Goal: Task Accomplishment & Management: Manage account settings

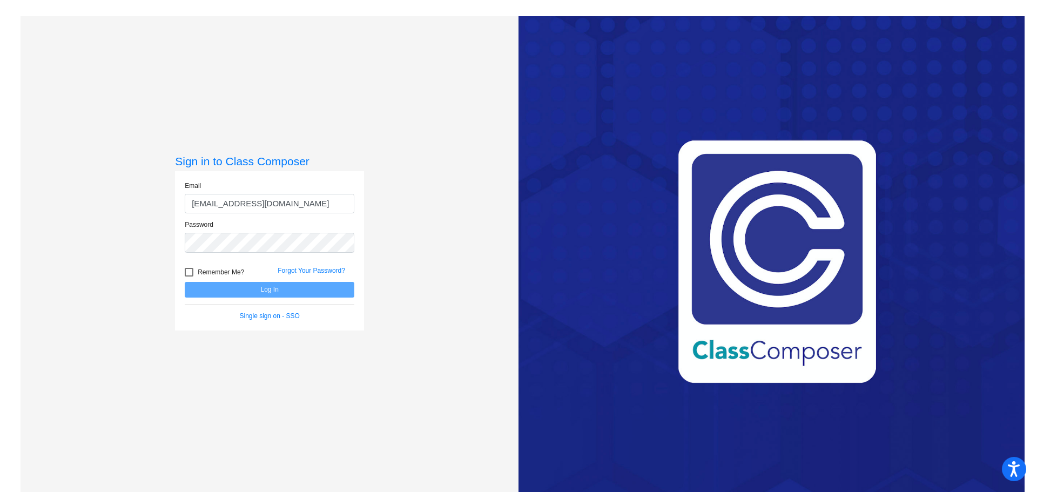
type input "[EMAIL_ADDRESS][DOMAIN_NAME]"
click at [185, 282] on button "Log In" at bounding box center [270, 290] width 170 height 16
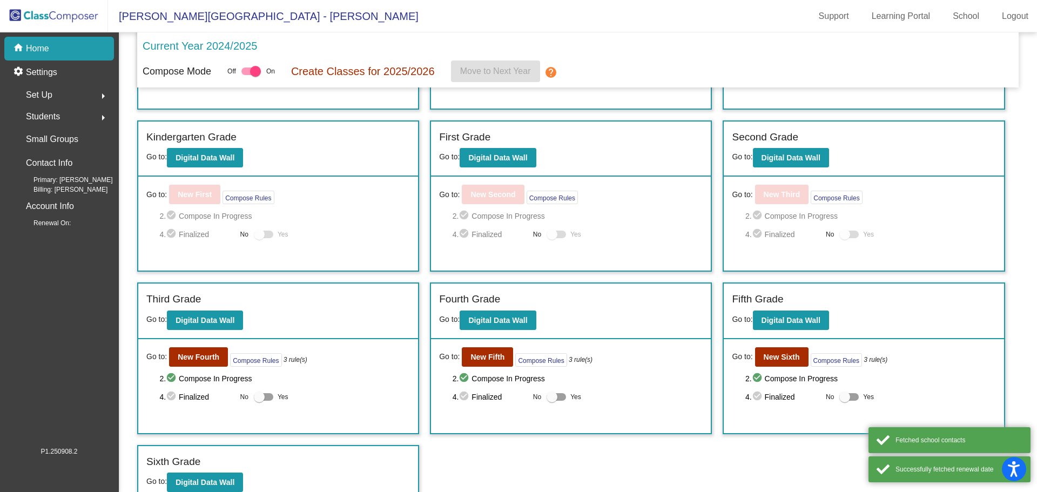
scroll to position [146, 0]
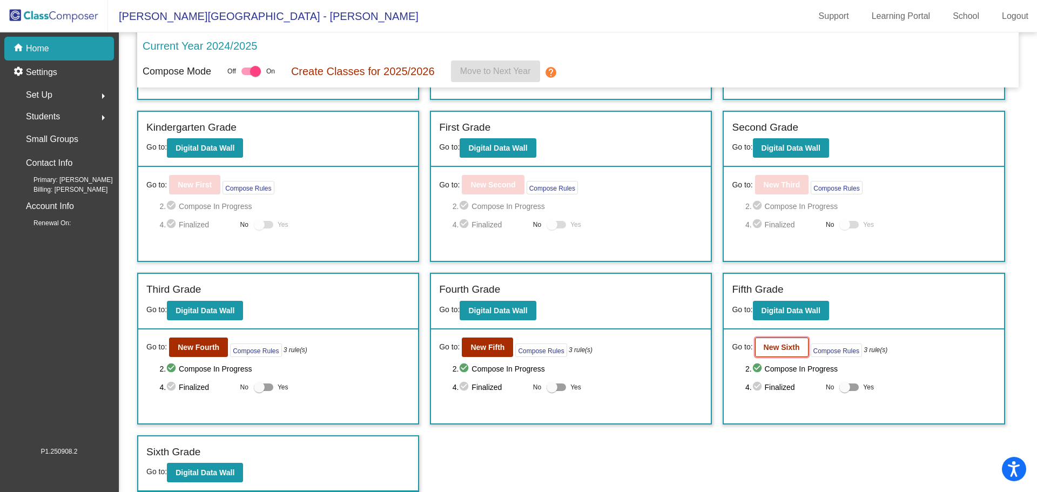
click at [781, 346] on b "New Sixth" at bounding box center [782, 347] width 36 height 9
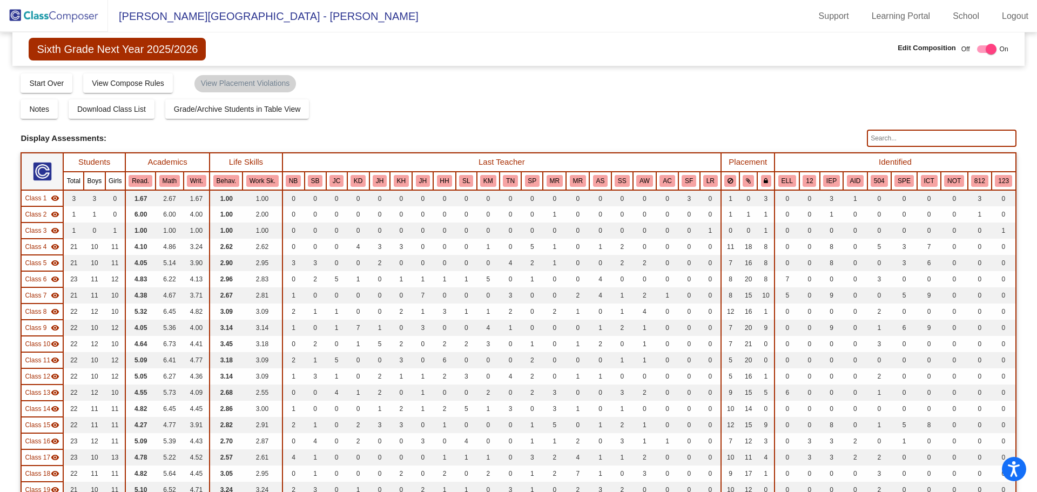
drag, startPoint x: 874, startPoint y: 181, endPoint x: 1025, endPoint y: 177, distance: 150.7
click at [874, 181] on button "504" at bounding box center [878, 181] width 17 height 12
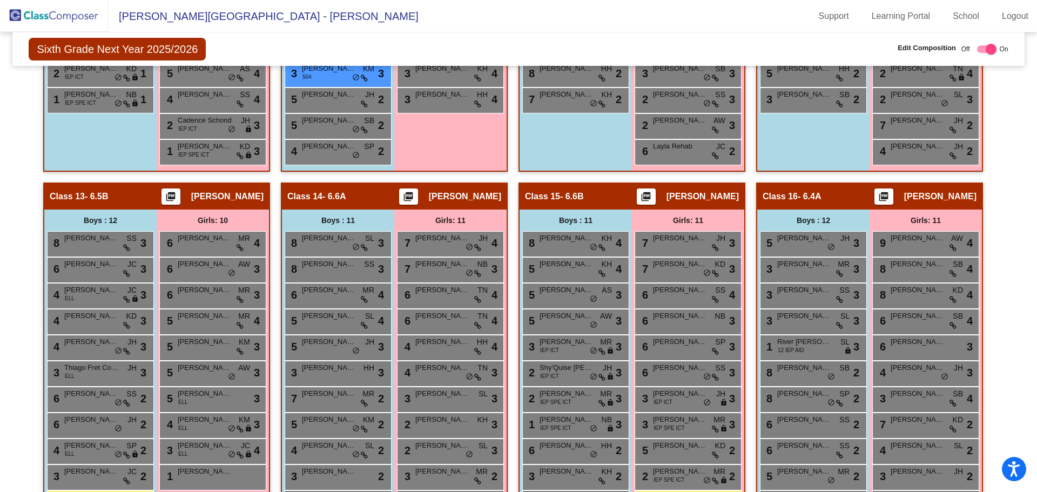
scroll to position [1546, 0]
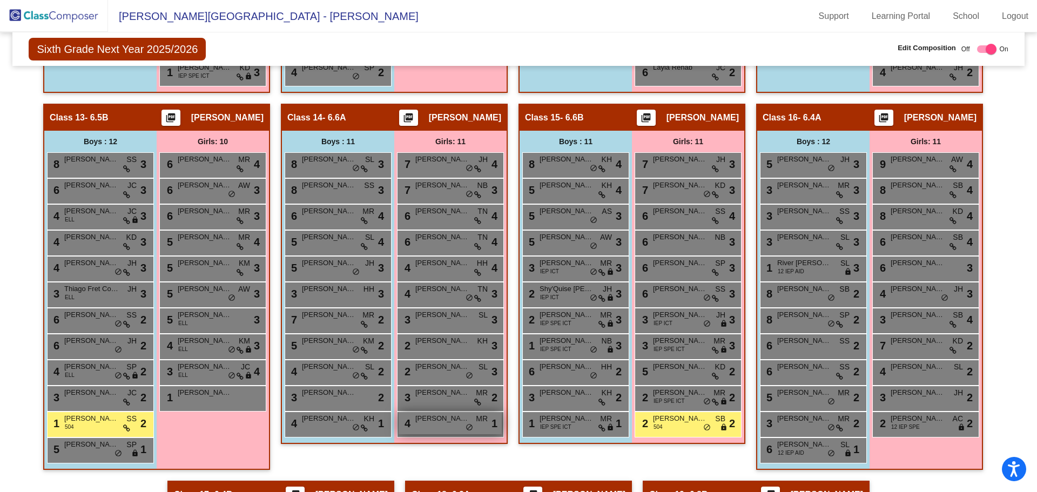
click at [431, 425] on div "4 [PERSON_NAME] MR [PERSON_NAME] do_not_disturb_alt 1" at bounding box center [450, 423] width 103 height 22
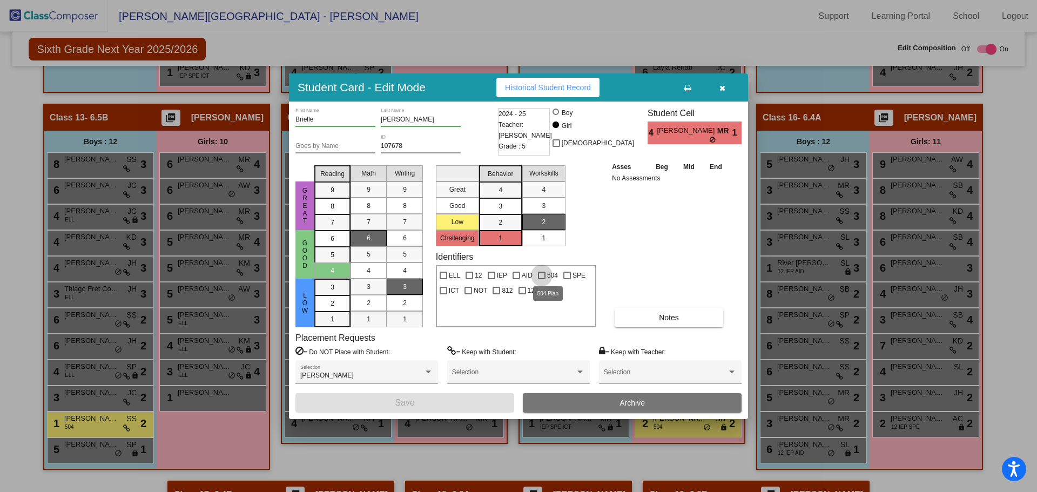
click at [543, 273] on div at bounding box center [542, 276] width 8 height 8
click at [542, 279] on input "504" at bounding box center [541, 279] width 1 height 1
checkbox input "true"
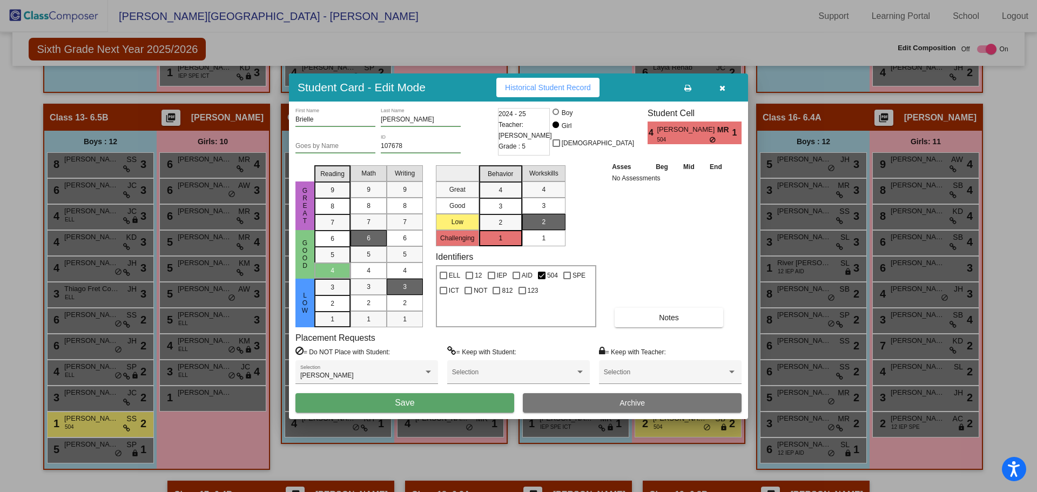
click at [414, 401] on span "Save" at bounding box center [404, 402] width 19 height 9
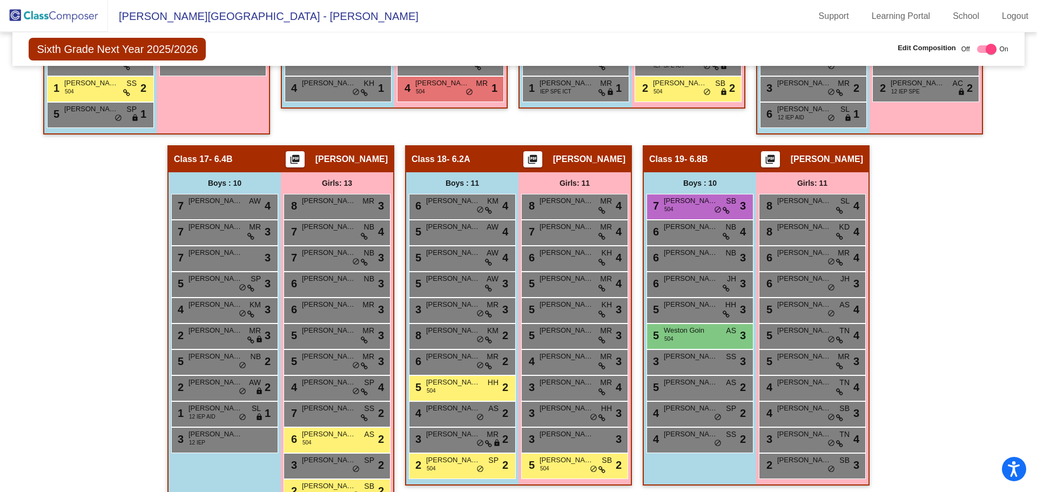
scroll to position [1938, 0]
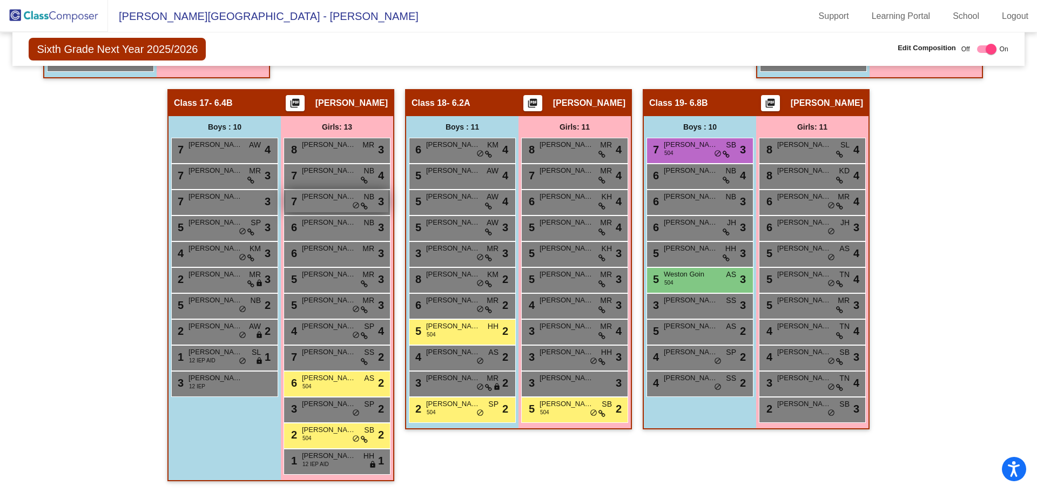
click at [326, 203] on div "7 [PERSON_NAME] NB lock do_not_disturb_alt 3" at bounding box center [336, 201] width 103 height 22
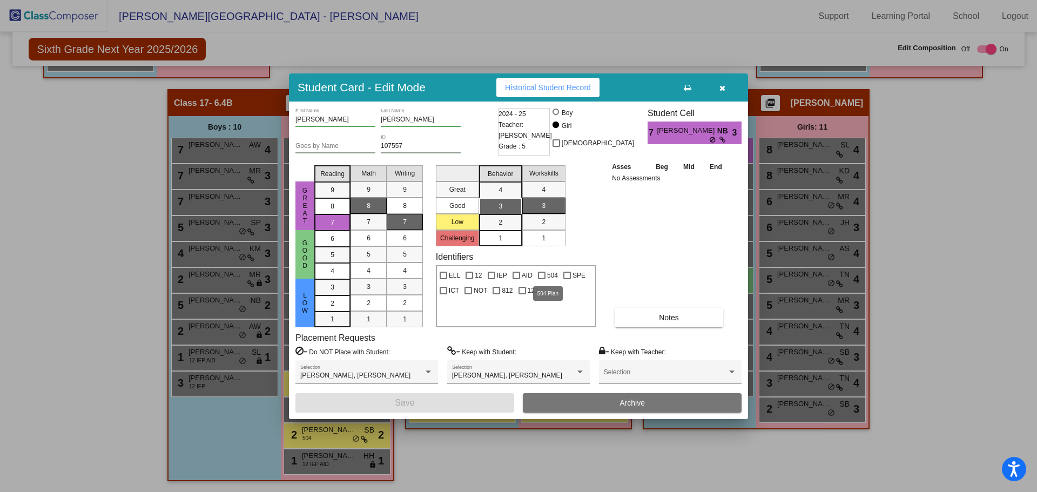
click at [540, 276] on div at bounding box center [542, 276] width 8 height 8
click at [541, 279] on input "504" at bounding box center [541, 279] width 1 height 1
checkbox input "true"
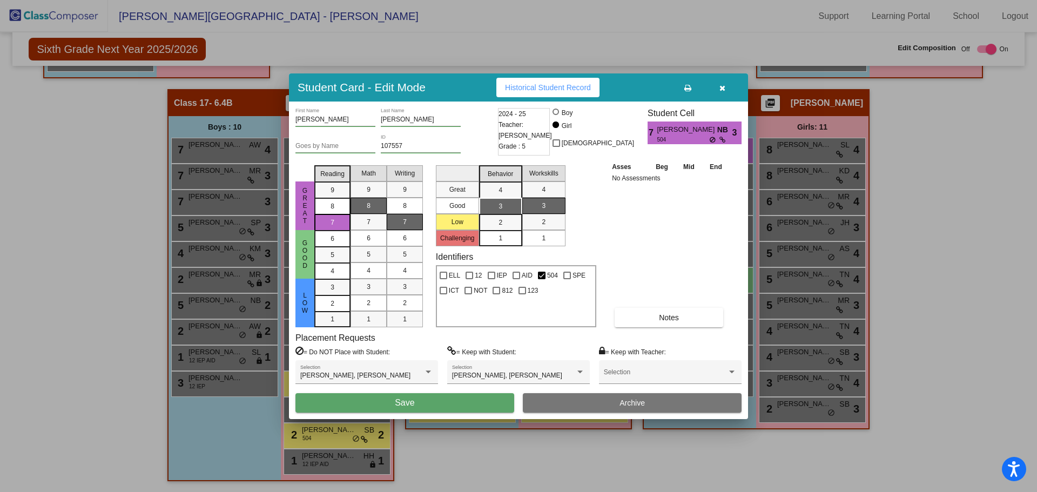
click at [447, 402] on button "Save" at bounding box center [404, 402] width 219 height 19
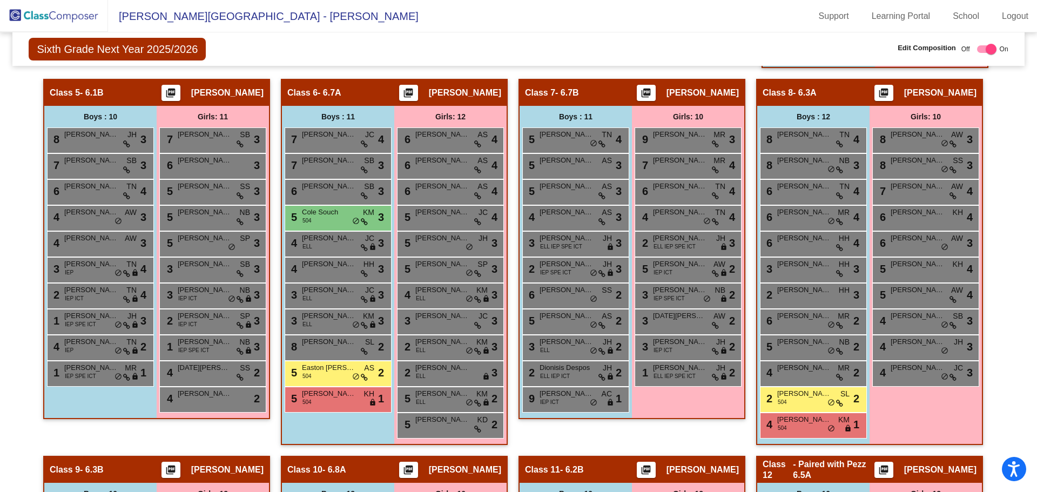
scroll to position [803, 0]
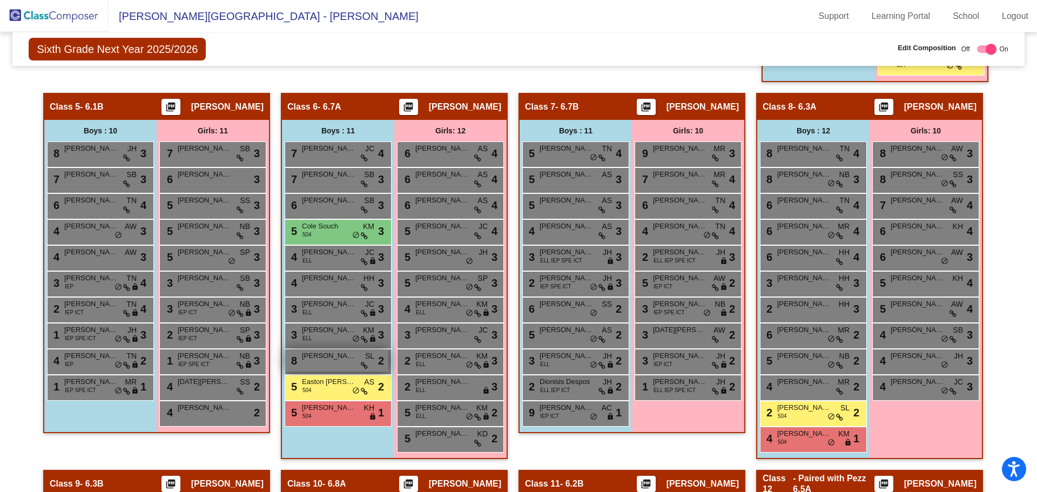
click at [330, 363] on div "8 [PERSON_NAME] SL lock do_not_disturb_alt 2" at bounding box center [336, 360] width 103 height 22
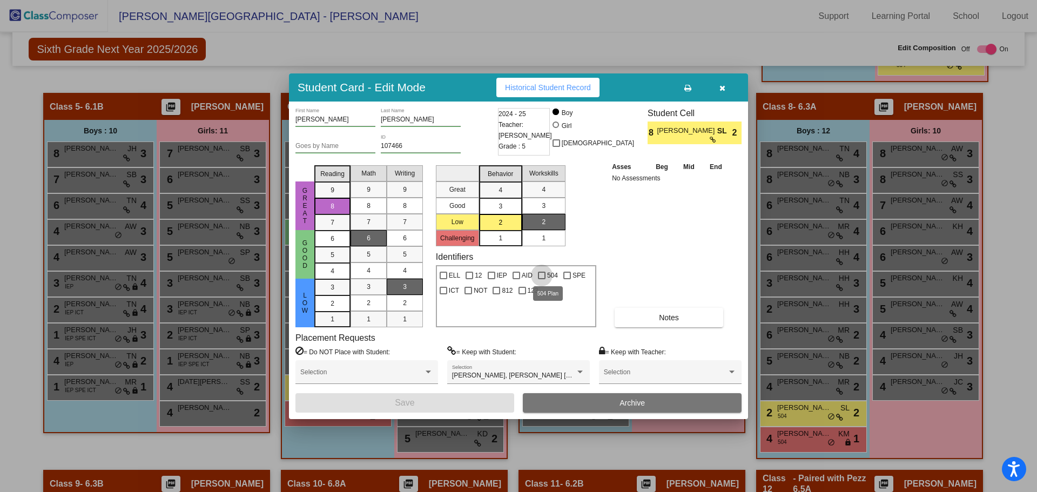
click at [542, 275] on div at bounding box center [542, 276] width 8 height 8
click at [542, 279] on input "504" at bounding box center [541, 279] width 1 height 1
checkbox input "true"
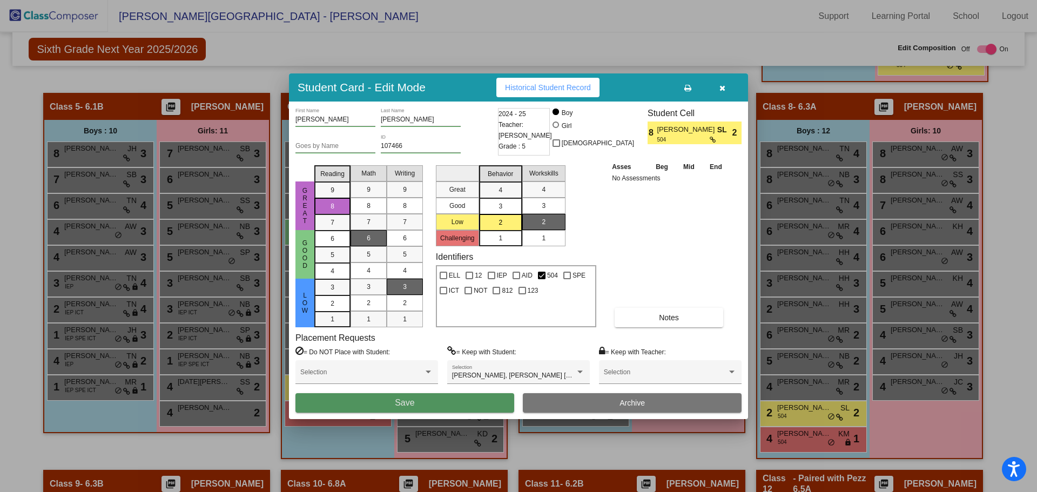
click at [416, 401] on button "Save" at bounding box center [404, 402] width 219 height 19
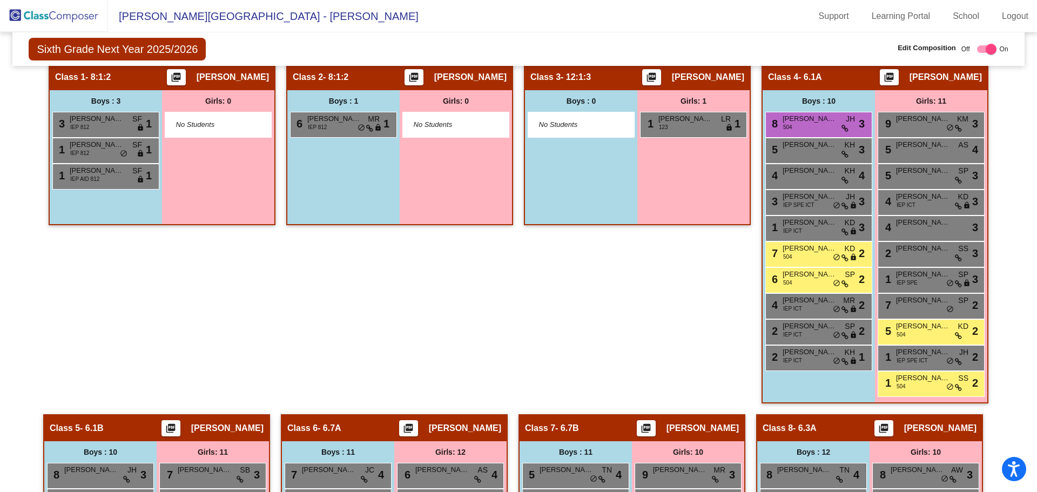
scroll to position [464, 0]
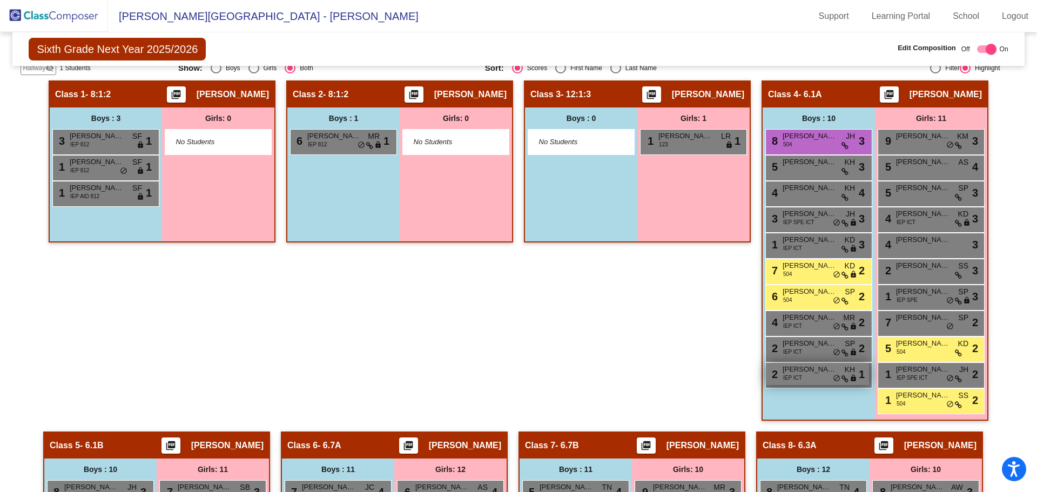
click at [798, 378] on span "IEP ICT" at bounding box center [792, 378] width 19 height 8
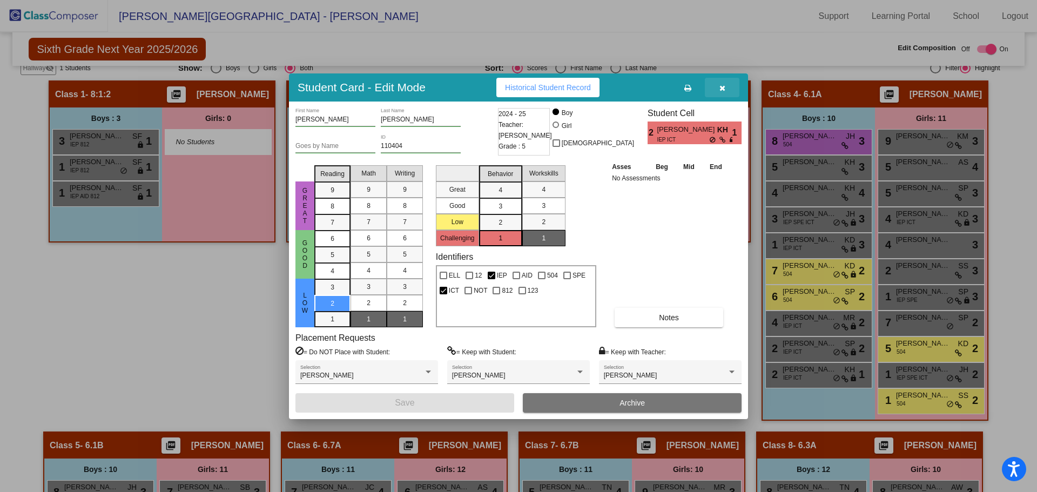
click at [721, 86] on icon "button" at bounding box center [722, 88] width 6 height 8
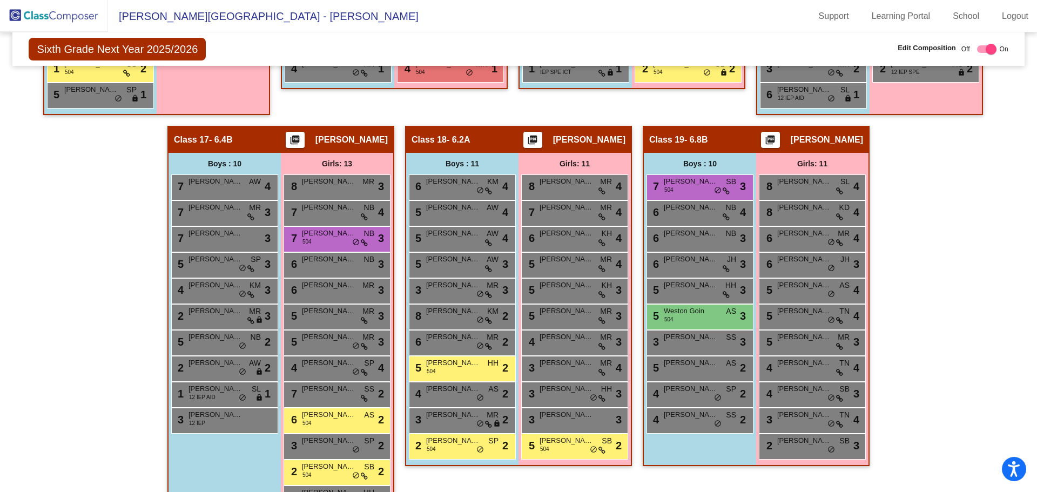
scroll to position [1932, 0]
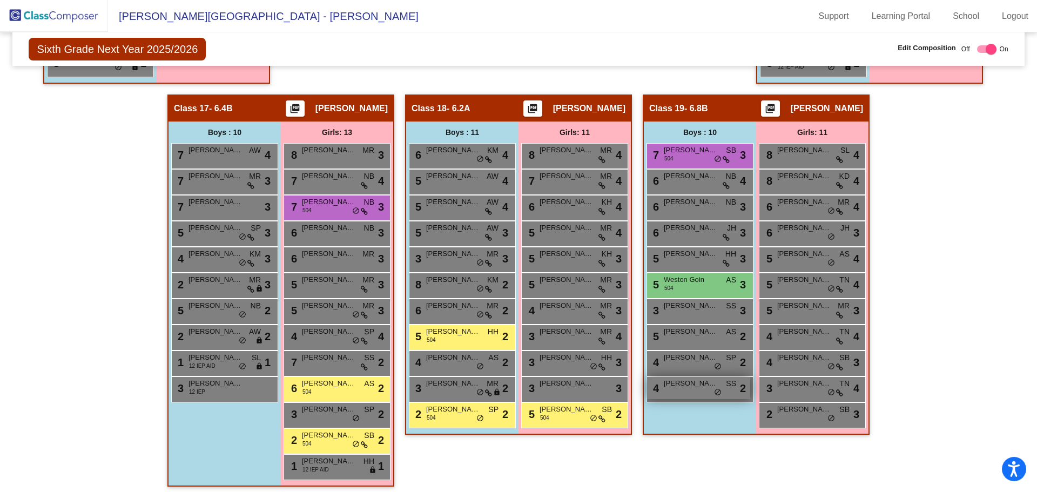
click at [679, 389] on div "4 [PERSON_NAME] SS lock do_not_disturb_alt 2" at bounding box center [698, 388] width 103 height 22
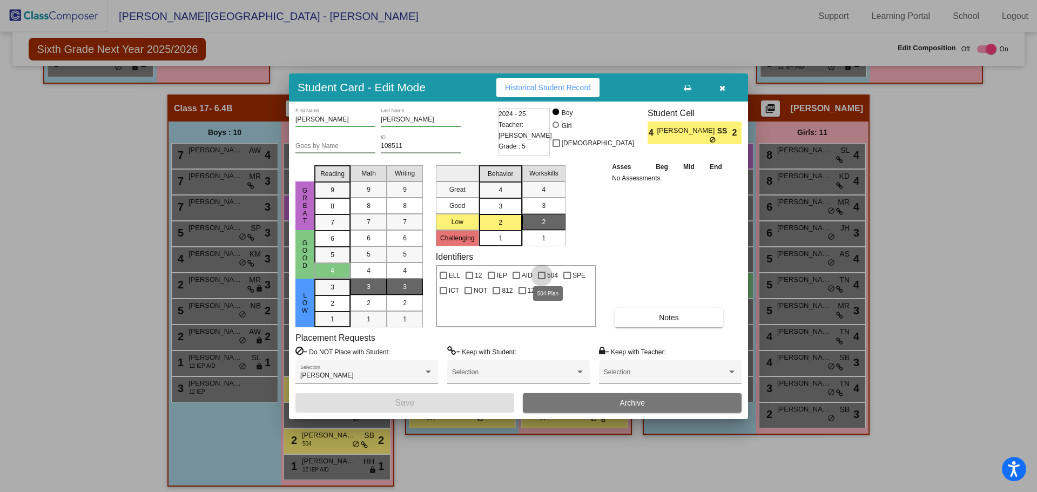
click at [541, 276] on div at bounding box center [542, 276] width 8 height 8
click at [541, 279] on input "504" at bounding box center [541, 279] width 1 height 1
checkbox input "true"
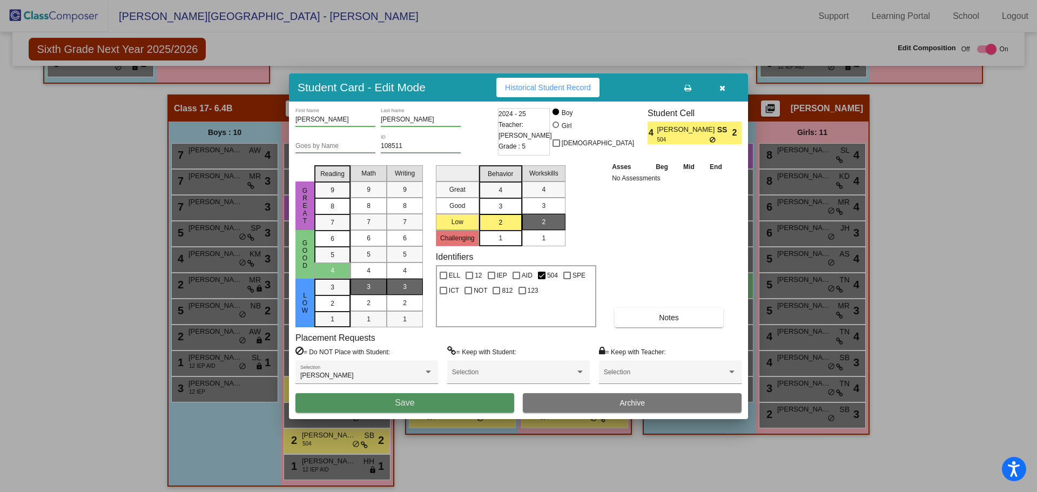
click at [429, 402] on button "Save" at bounding box center [404, 402] width 219 height 19
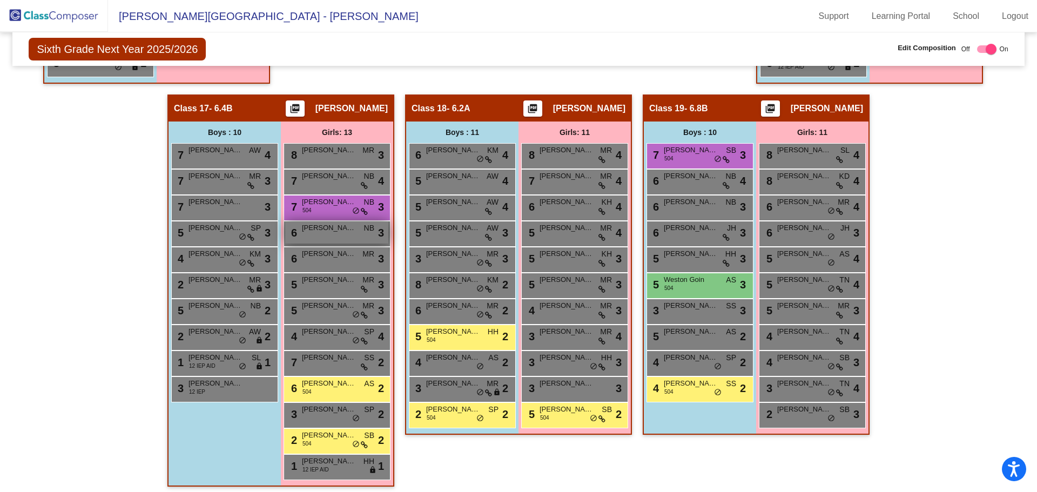
click at [322, 235] on div "6 [PERSON_NAME] NB lock do_not_disturb_alt 3" at bounding box center [336, 232] width 103 height 22
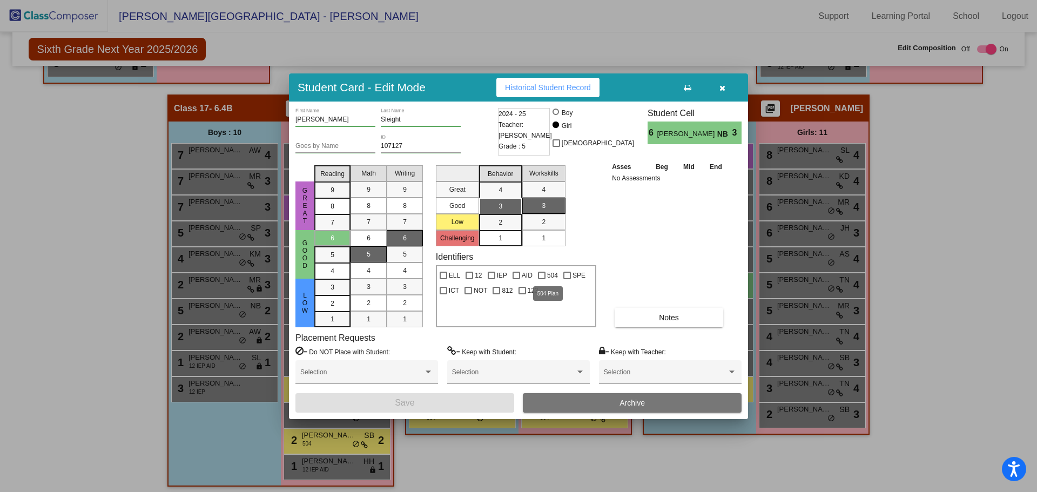
click at [540, 275] on div at bounding box center [542, 276] width 8 height 8
click at [541, 279] on input "504" at bounding box center [541, 279] width 1 height 1
checkbox input "true"
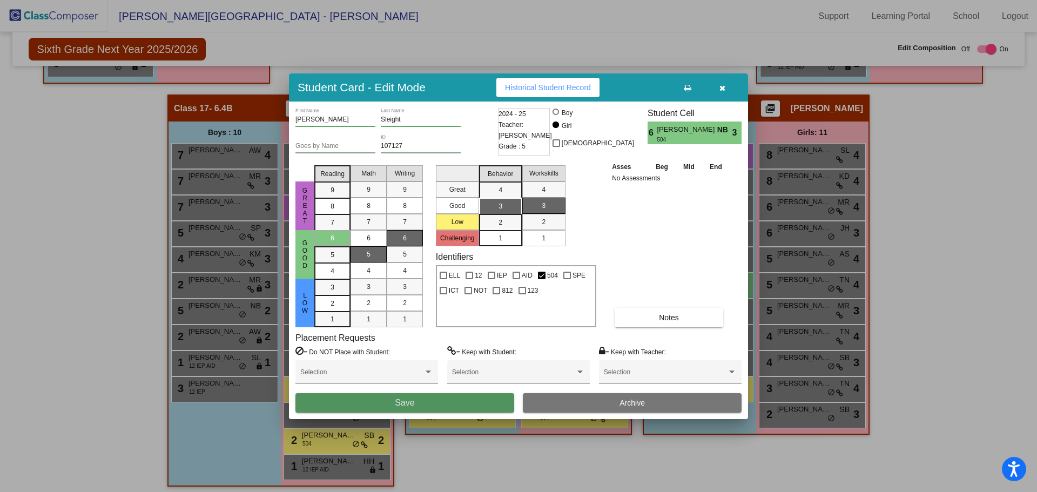
click at [415, 403] on button "Save" at bounding box center [404, 402] width 219 height 19
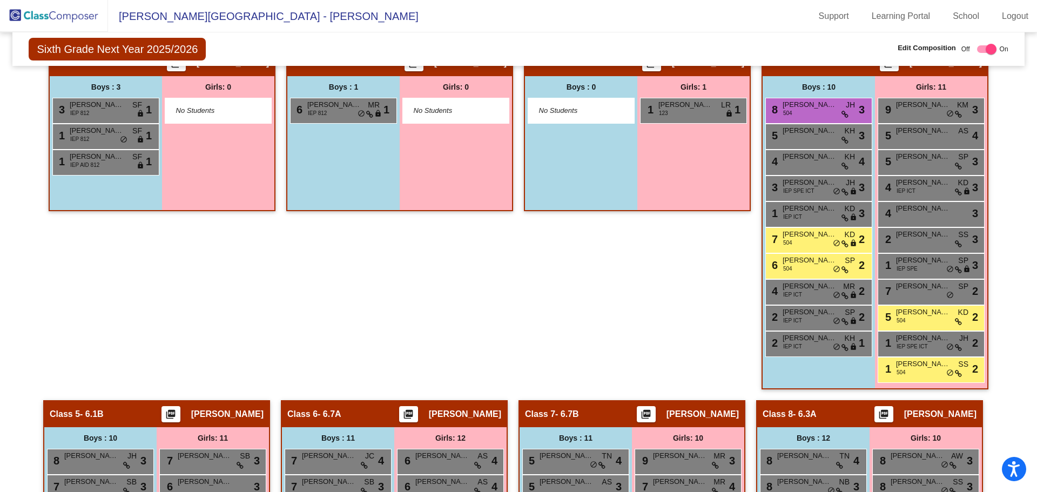
scroll to position [459, 0]
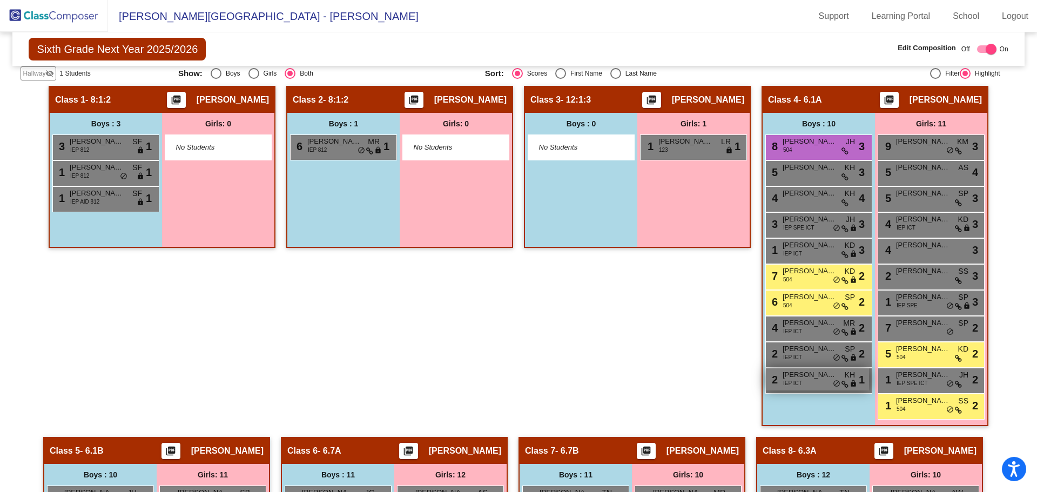
click at [797, 377] on span "[PERSON_NAME]" at bounding box center [809, 374] width 54 height 11
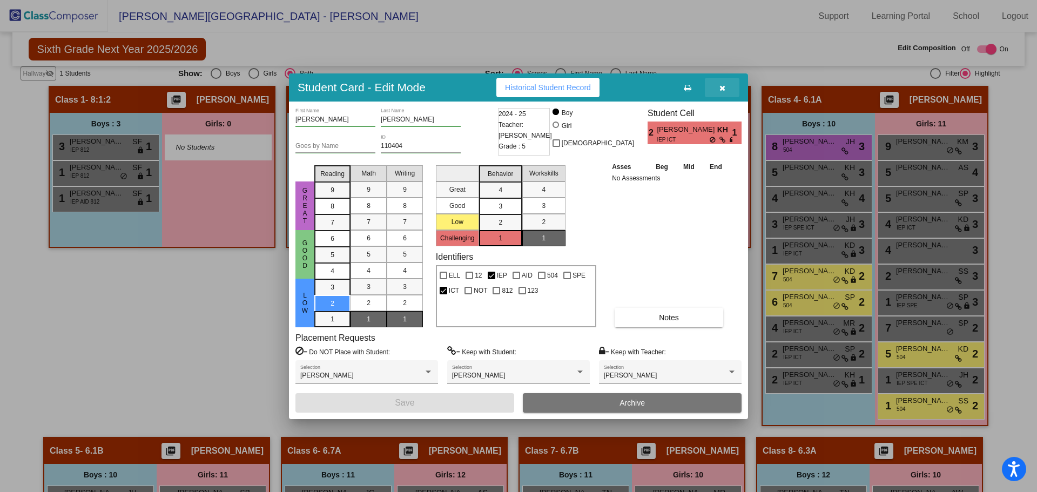
click at [726, 86] on button "button" at bounding box center [722, 87] width 35 height 19
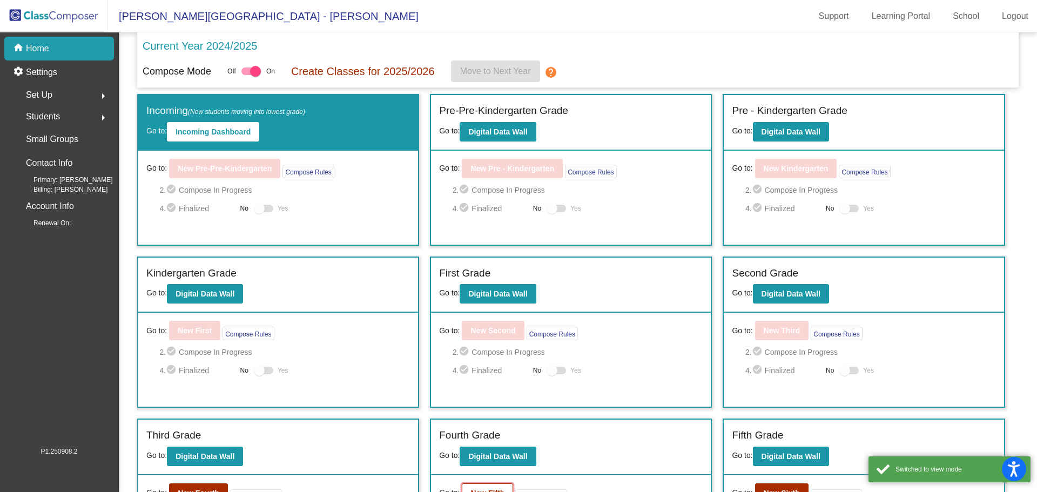
click at [484, 489] on b "New Fifth" at bounding box center [487, 493] width 34 height 9
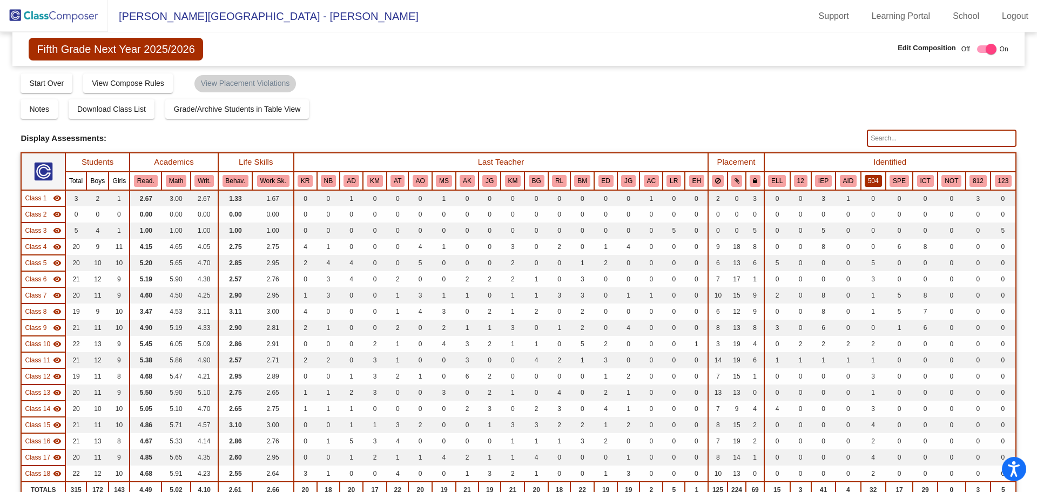
click at [866, 183] on button "504" at bounding box center [873, 181] width 17 height 12
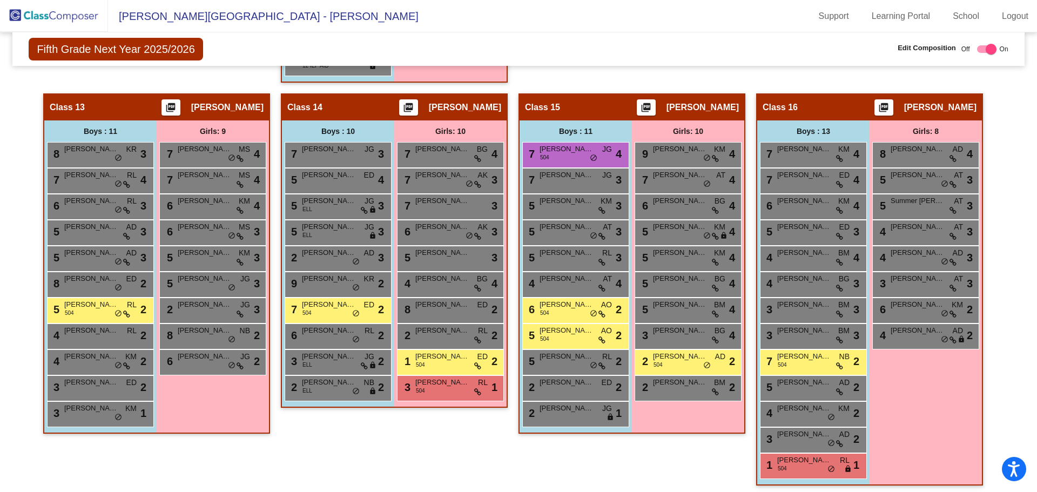
scroll to position [1583, 0]
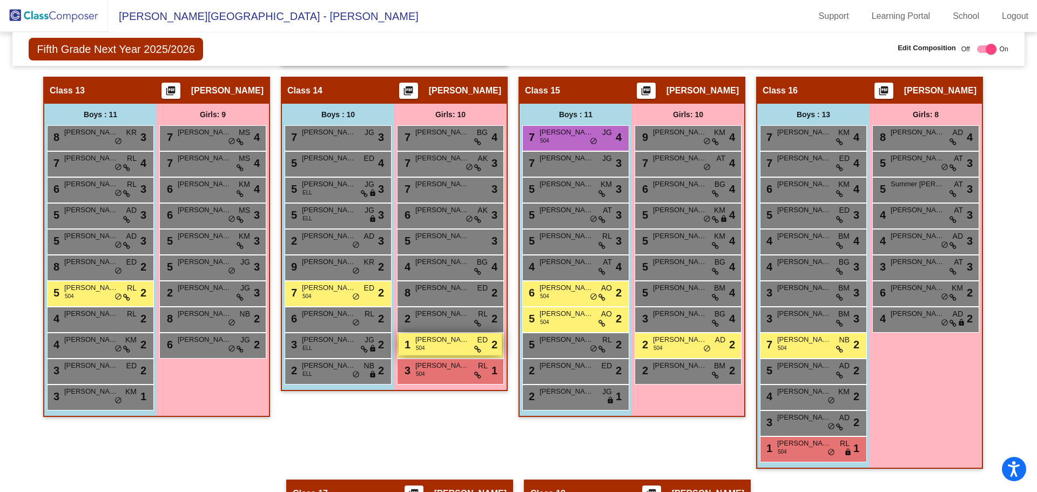
click at [440, 344] on span "[PERSON_NAME]" at bounding box center [442, 339] width 54 height 11
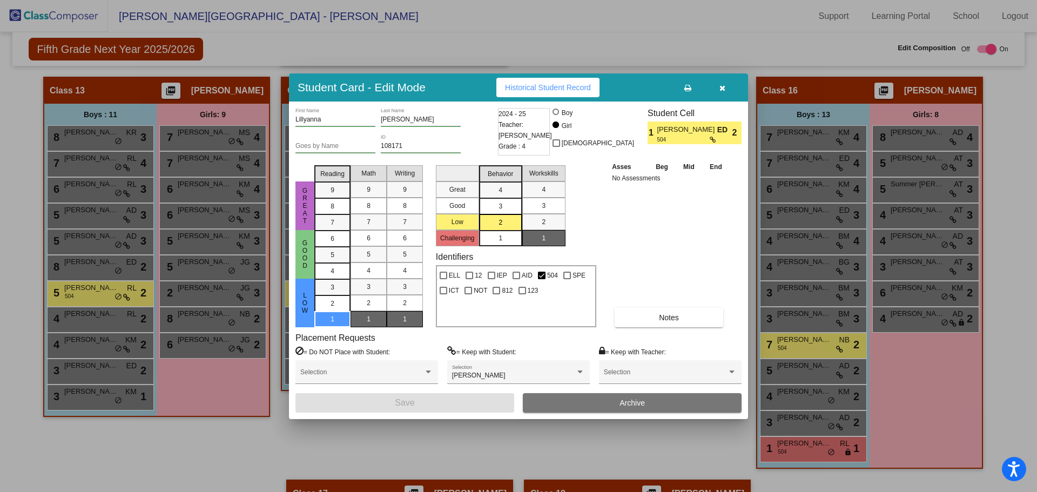
click at [721, 85] on icon "button" at bounding box center [722, 88] width 6 height 8
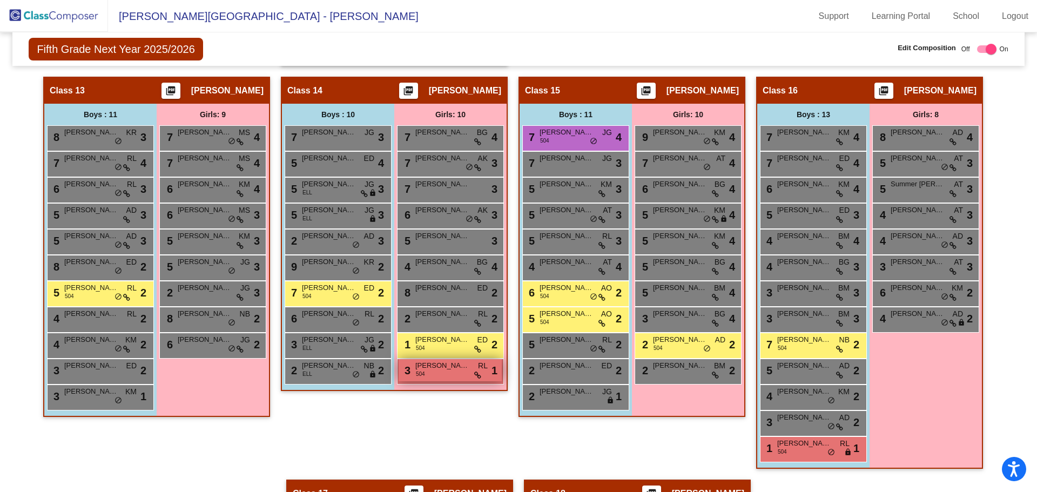
click at [448, 369] on span "[PERSON_NAME]" at bounding box center [442, 365] width 54 height 11
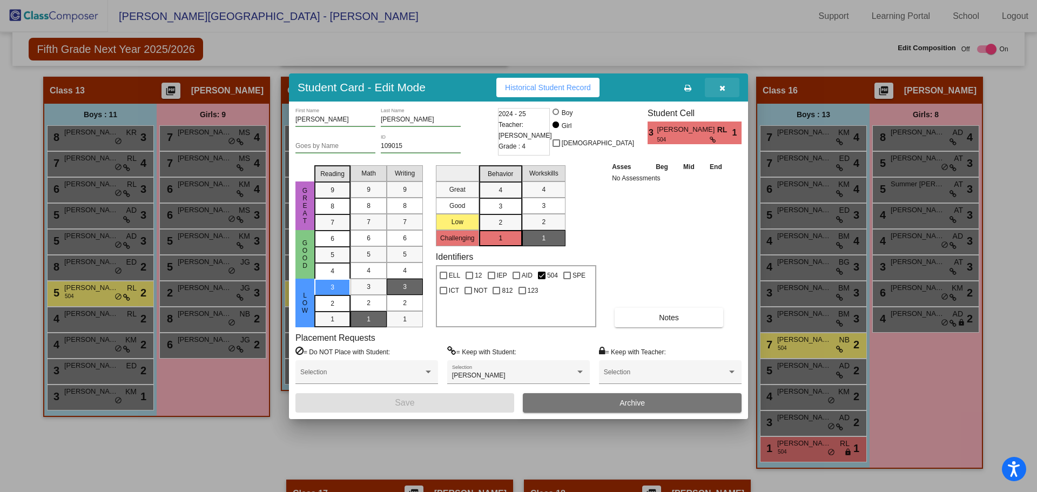
click at [722, 87] on icon "button" at bounding box center [722, 88] width 6 height 8
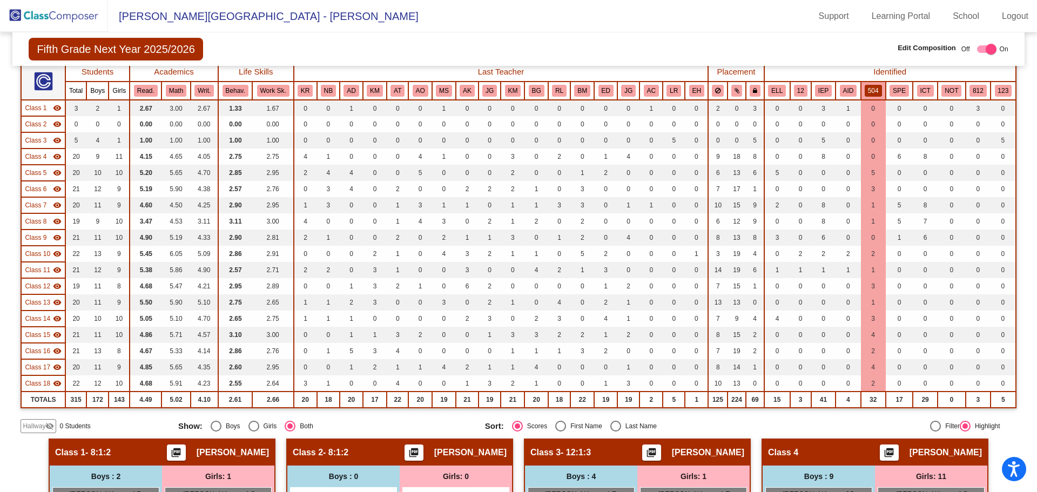
scroll to position [0, 0]
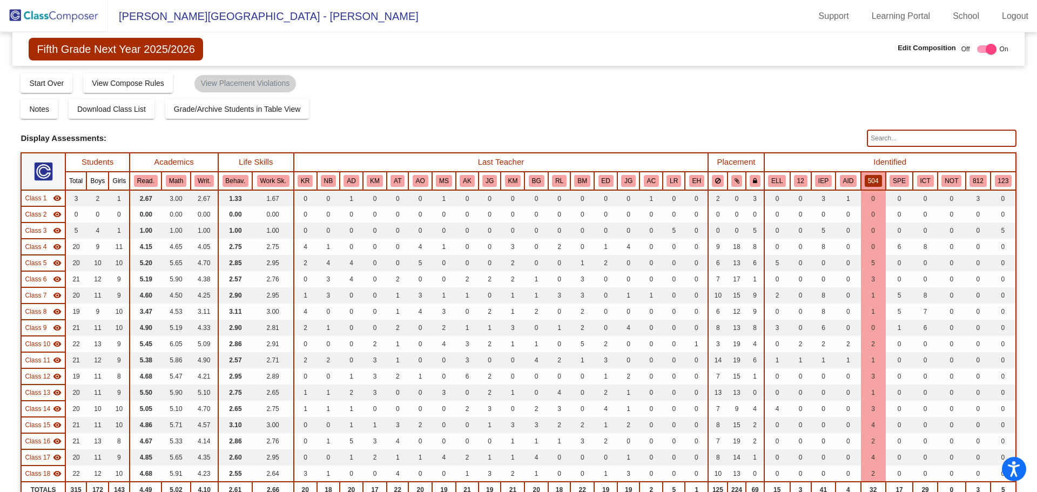
click at [894, 140] on input "text" at bounding box center [941, 138] width 149 height 17
type input "[PERSON_NAME]"
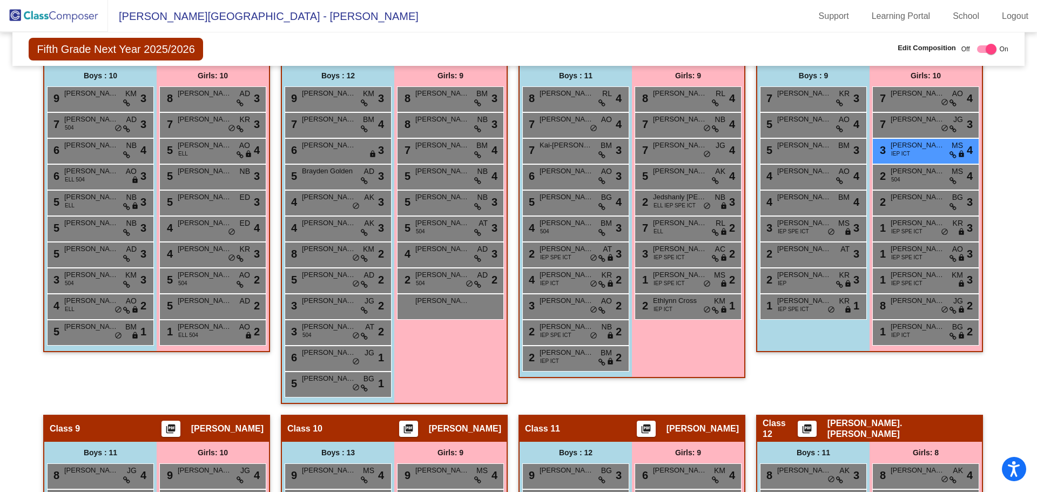
scroll to position [763, 0]
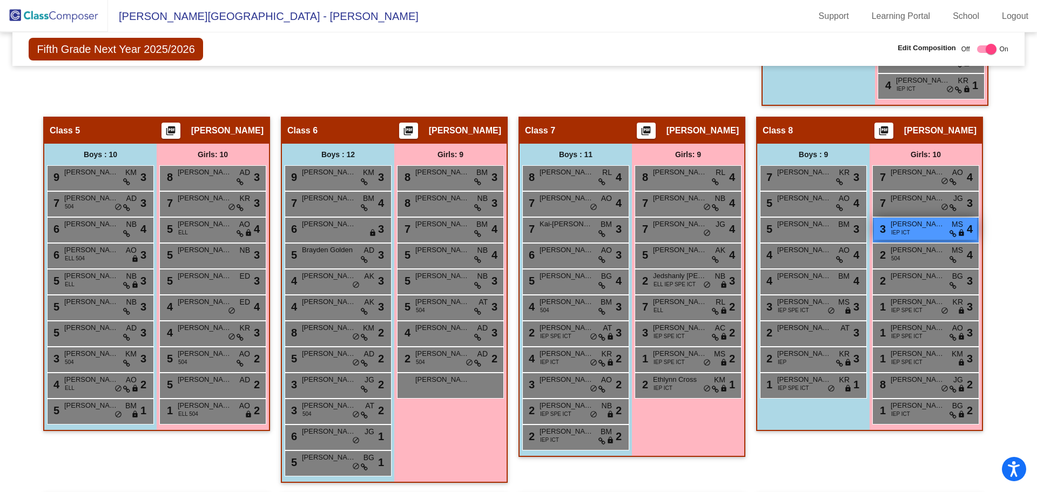
click at [917, 233] on div "3 [PERSON_NAME] IEP ICT MS lock do_not_disturb_alt 4" at bounding box center [925, 229] width 103 height 22
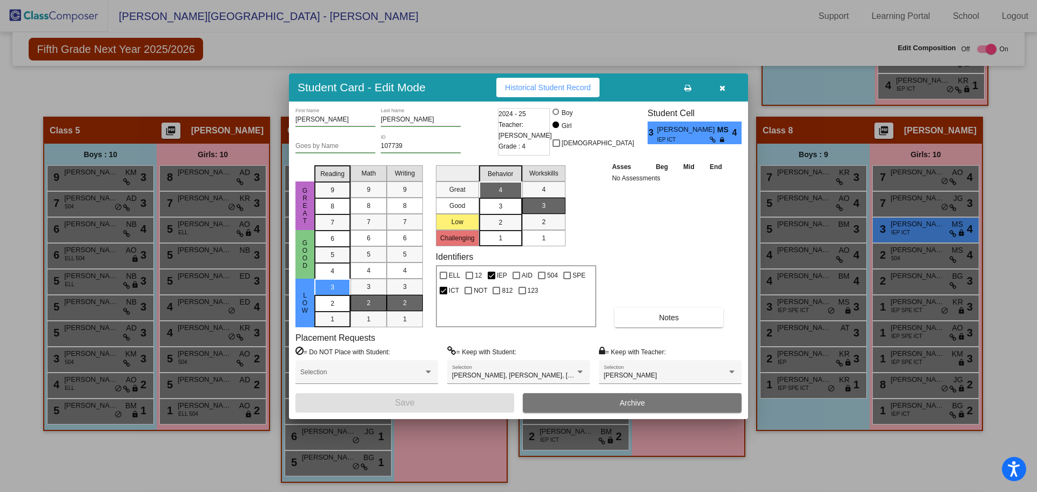
click at [722, 87] on icon "button" at bounding box center [722, 88] width 6 height 8
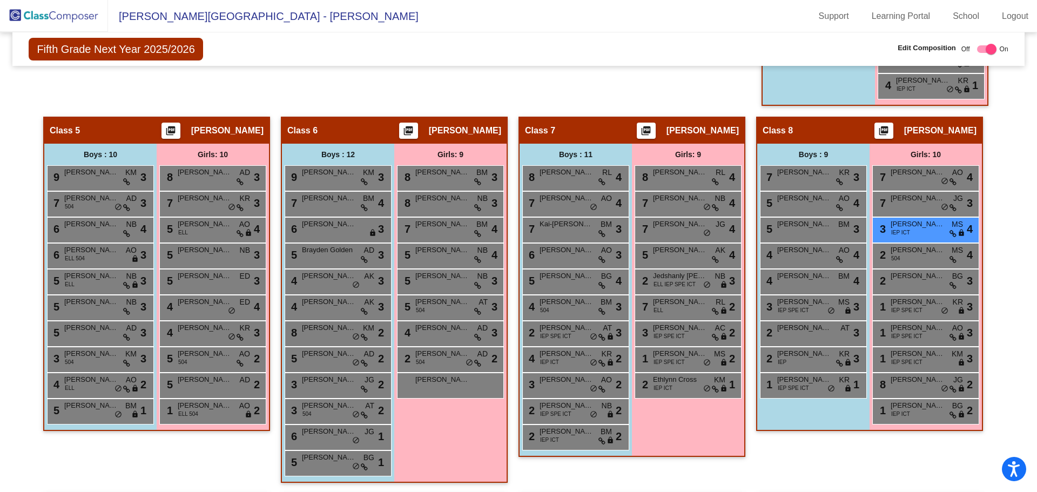
scroll to position [0, 0]
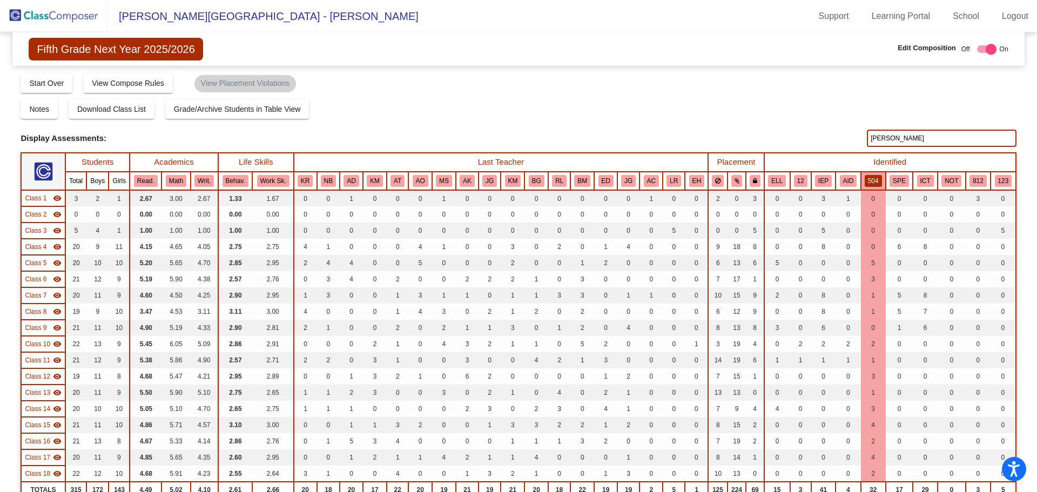
drag, startPoint x: 900, startPoint y: 143, endPoint x: 843, endPoint y: 141, distance: 56.7
click at [839, 149] on div "Display Scores for Years: [DATE] - [DATE] [DATE] - [DATE] Grade/Archive Student…" at bounding box center [518, 297] width 995 height 451
click at [821, 181] on button "IEP" at bounding box center [823, 181] width 17 height 12
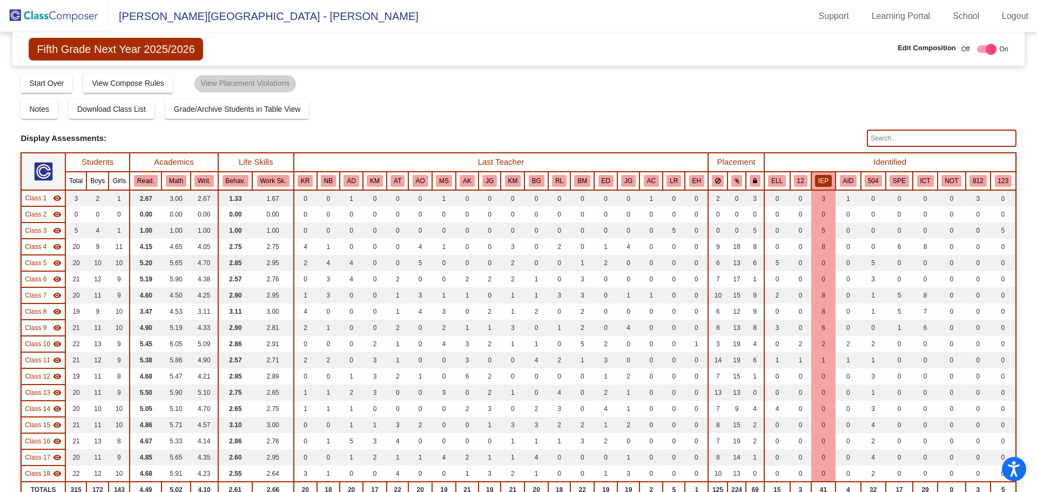
click at [870, 141] on input "text" at bounding box center [941, 138] width 149 height 17
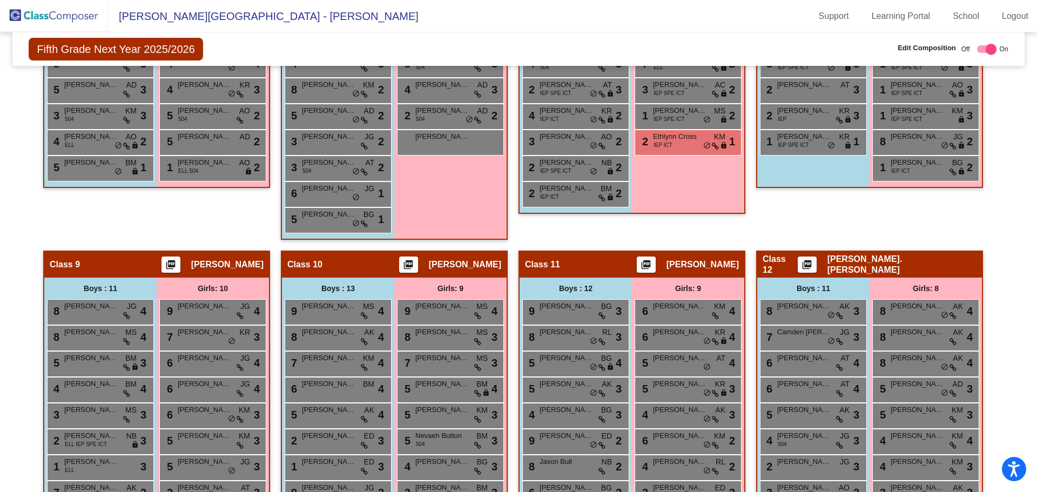
scroll to position [935, 0]
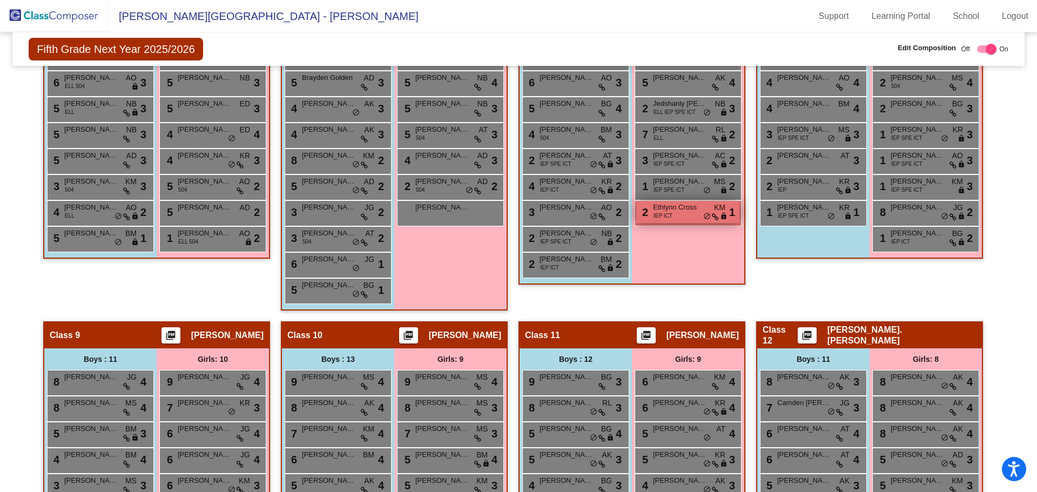
click at [686, 215] on div "2 Ethlynn Cross IEP ICT KM lock do_not_disturb_alt 1" at bounding box center [687, 212] width 103 height 22
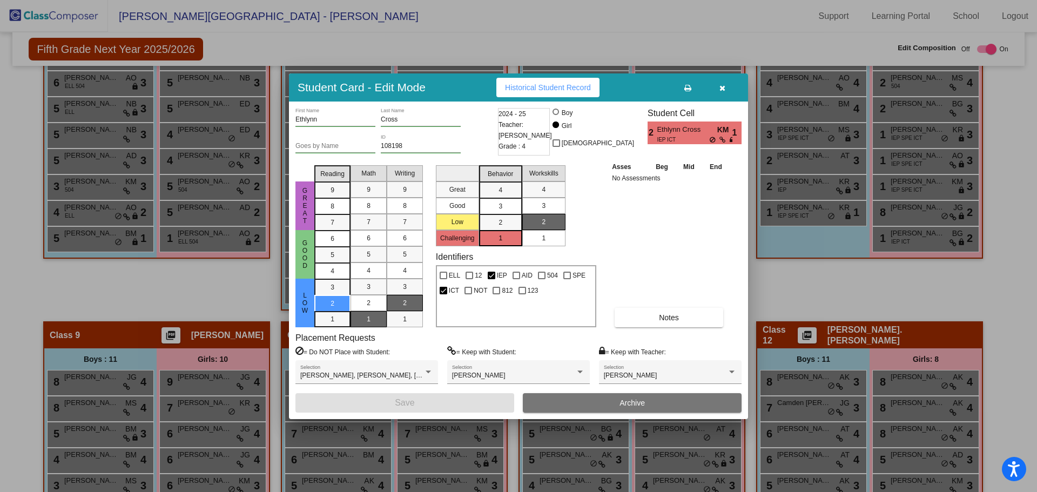
click at [720, 84] on icon "button" at bounding box center [722, 88] width 6 height 8
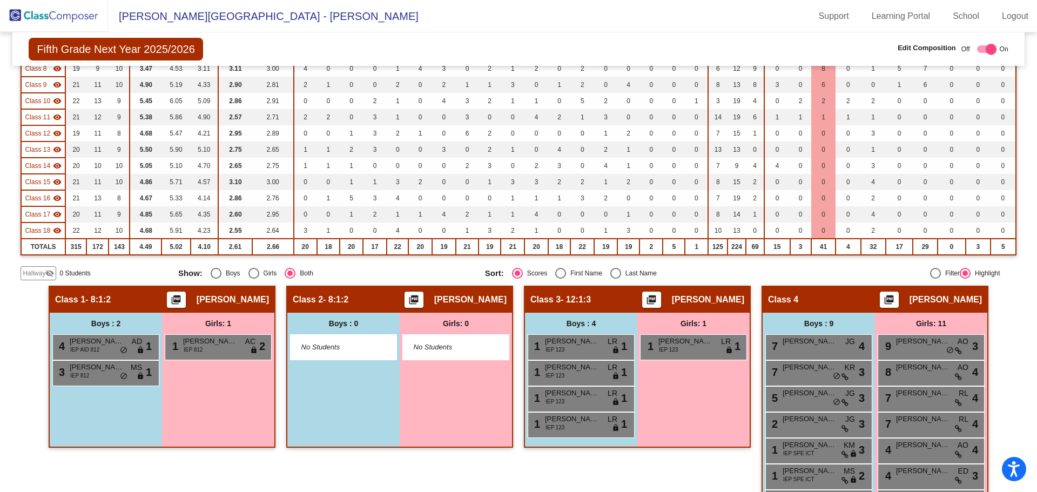
scroll to position [0, 0]
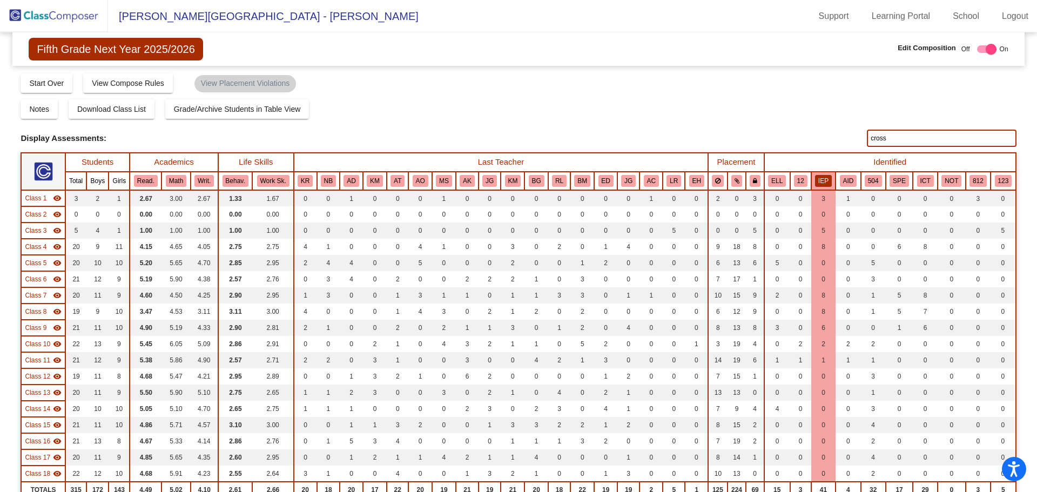
drag, startPoint x: 856, startPoint y: 142, endPoint x: 829, endPoint y: 149, distance: 27.8
click at [829, 149] on div "Display Scores for Years: [DATE] - [DATE] [DATE] - [DATE] Grade/Archive Student…" at bounding box center [518, 297] width 995 height 451
drag, startPoint x: 889, startPoint y: 136, endPoint x: 825, endPoint y: 150, distance: 65.8
click at [825, 150] on div "Display Scores for Years: [DATE] - [DATE] [DATE] - [DATE] Grade/Archive Student…" at bounding box center [518, 297] width 995 height 451
type input "p"
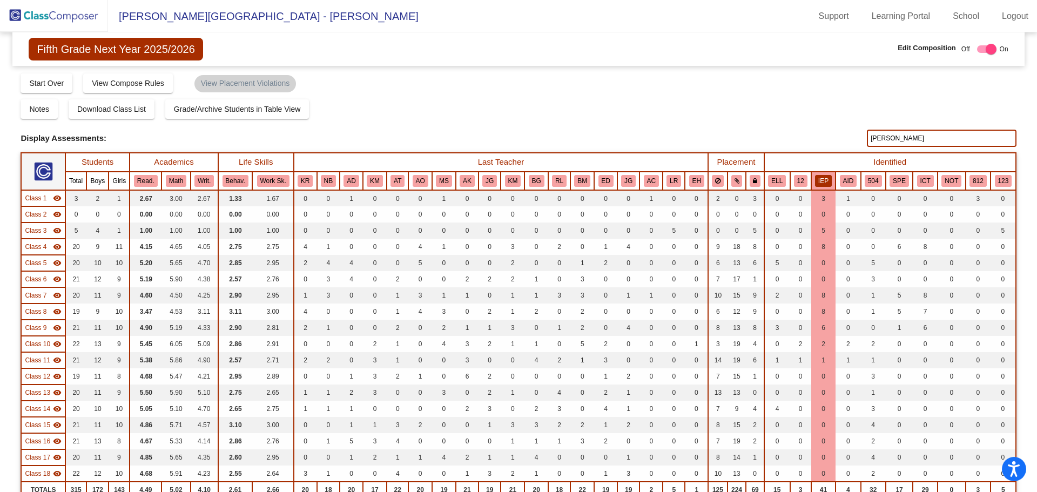
drag, startPoint x: 896, startPoint y: 137, endPoint x: 863, endPoint y: 141, distance: 33.2
click at [867, 141] on input "[PERSON_NAME]" at bounding box center [941, 138] width 149 height 17
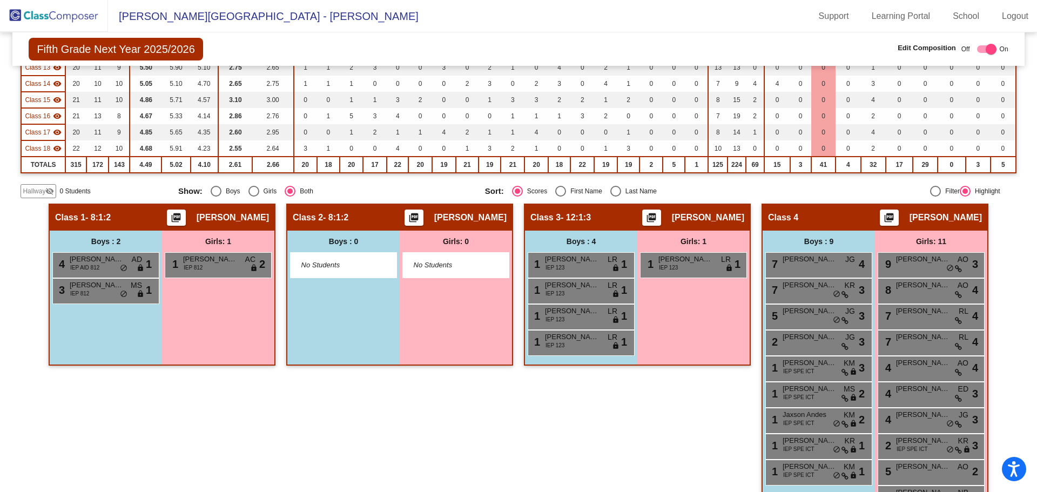
scroll to position [9, 0]
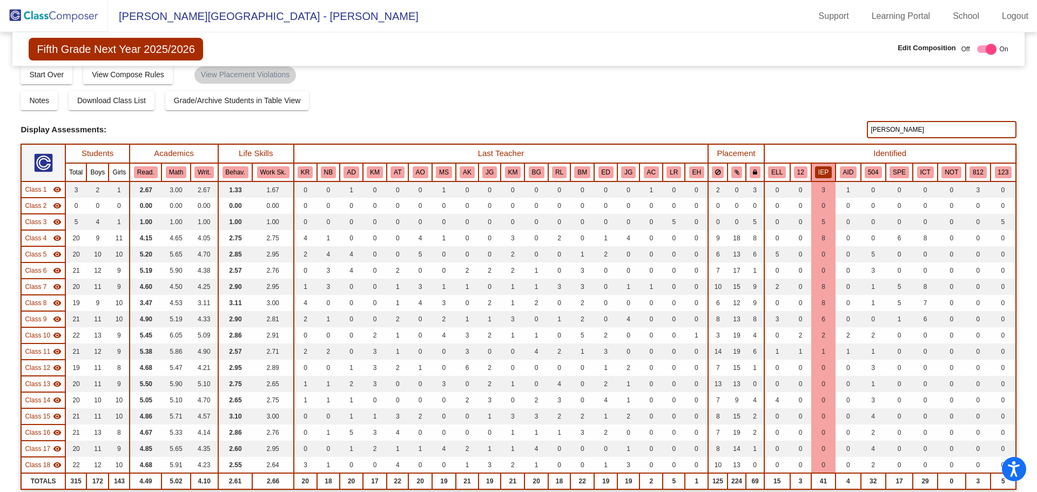
drag, startPoint x: 896, startPoint y: 135, endPoint x: 861, endPoint y: 147, distance: 37.6
click at [861, 147] on div "Display Scores for Years: [DATE] - [DATE] [DATE] - [DATE] Grade/Archive Student…" at bounding box center [518, 289] width 995 height 451
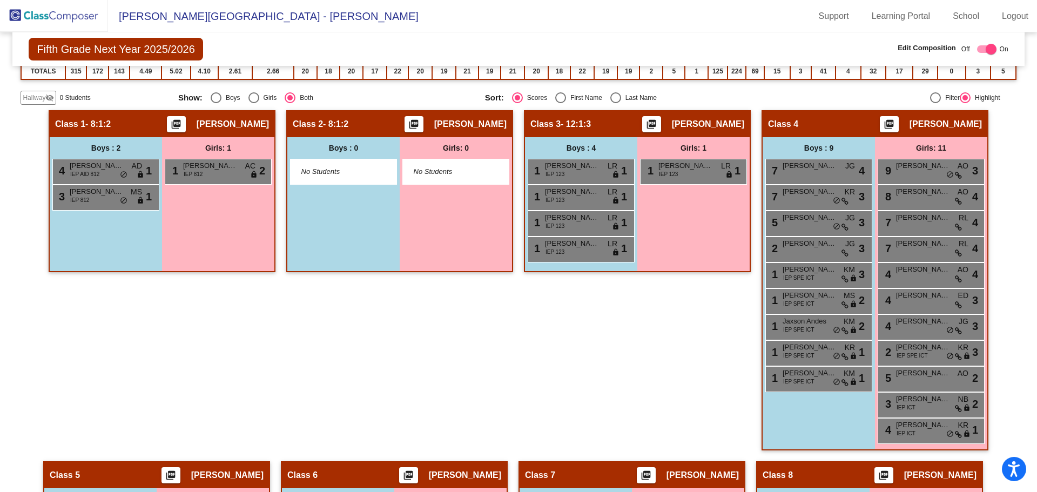
scroll to position [0, 0]
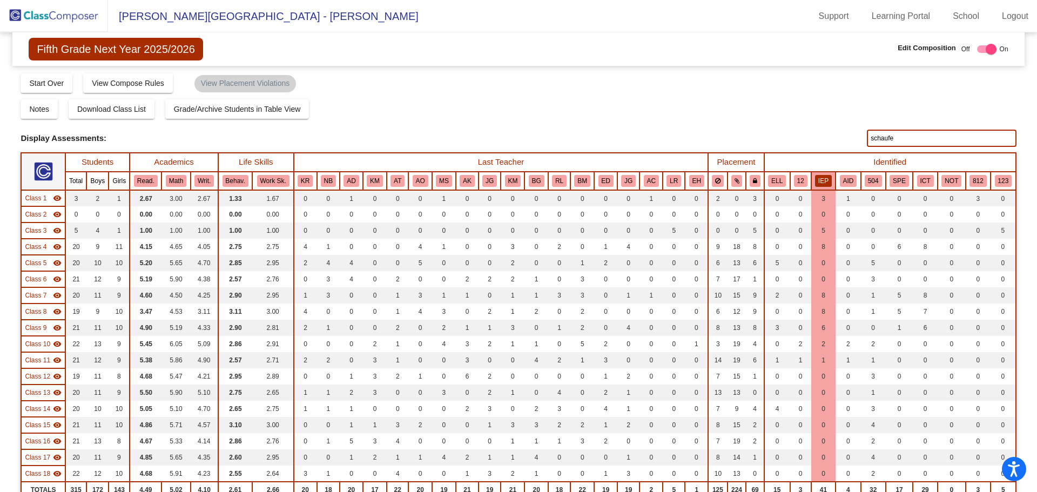
drag, startPoint x: 895, startPoint y: 141, endPoint x: 817, endPoint y: 160, distance: 80.5
click at [817, 160] on div "Display Scores for Years: [DATE] - [DATE] [DATE] - [DATE] Grade/Archive Student…" at bounding box center [518, 297] width 995 height 451
type input "dool"
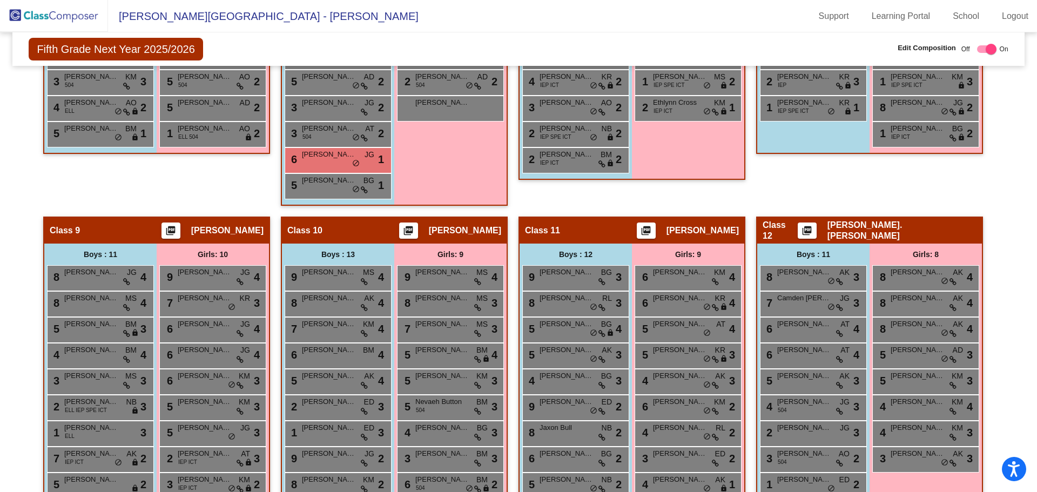
scroll to position [969, 0]
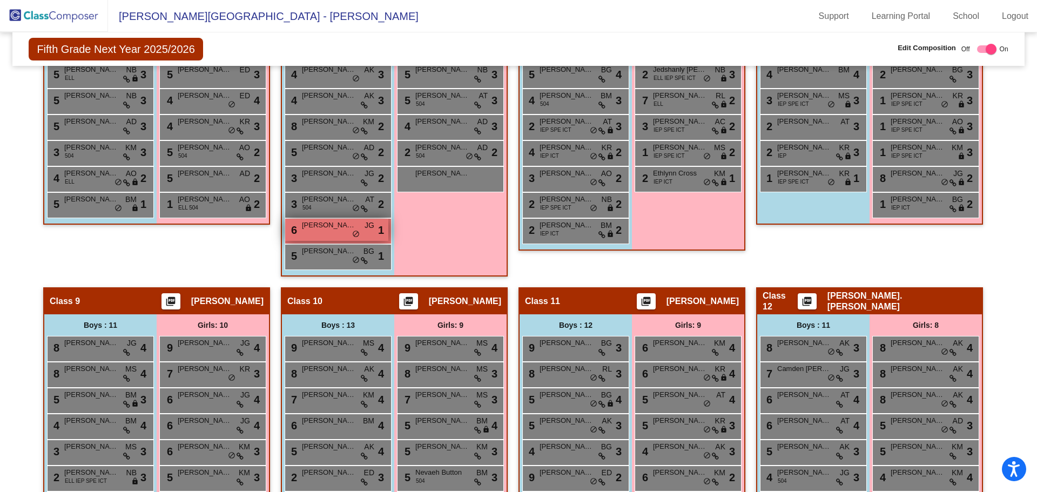
click at [306, 225] on span "[PERSON_NAME]" at bounding box center [329, 225] width 54 height 11
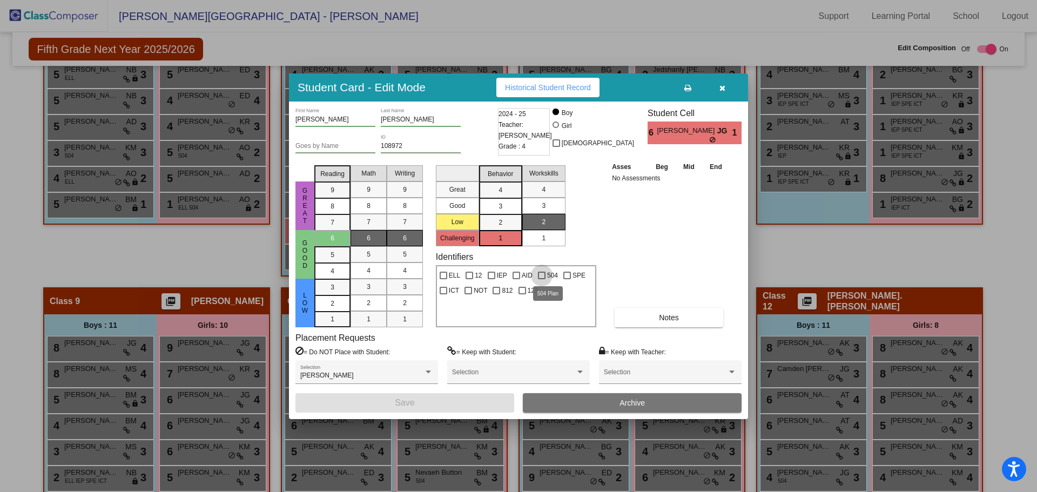
click at [543, 276] on div at bounding box center [542, 276] width 8 height 8
click at [542, 279] on input "504" at bounding box center [541, 279] width 1 height 1
checkbox input "true"
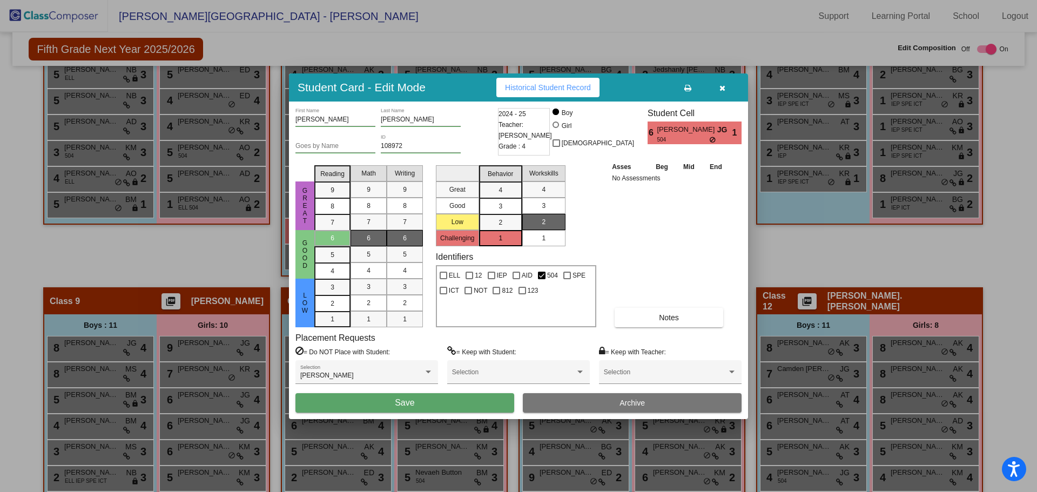
click at [449, 403] on button "Save" at bounding box center [404, 402] width 219 height 19
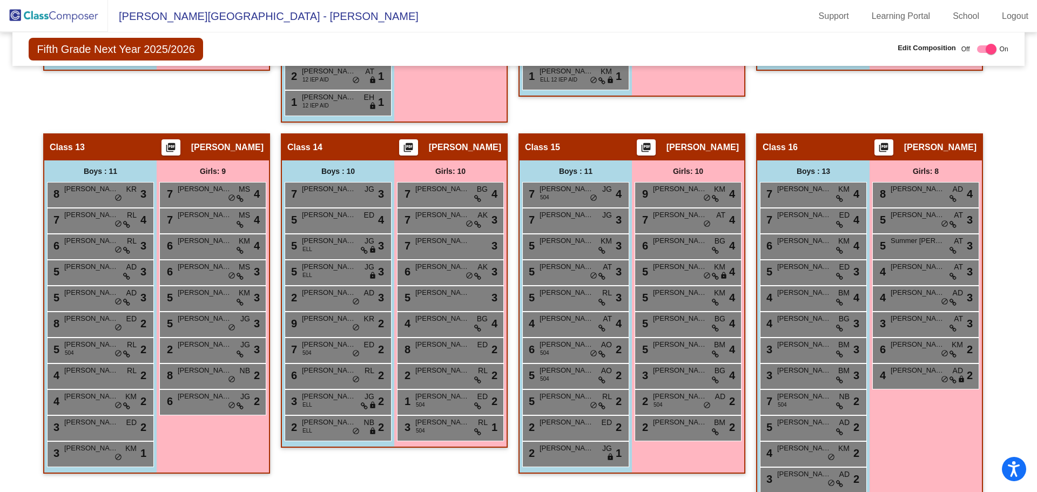
scroll to position [1566, 0]
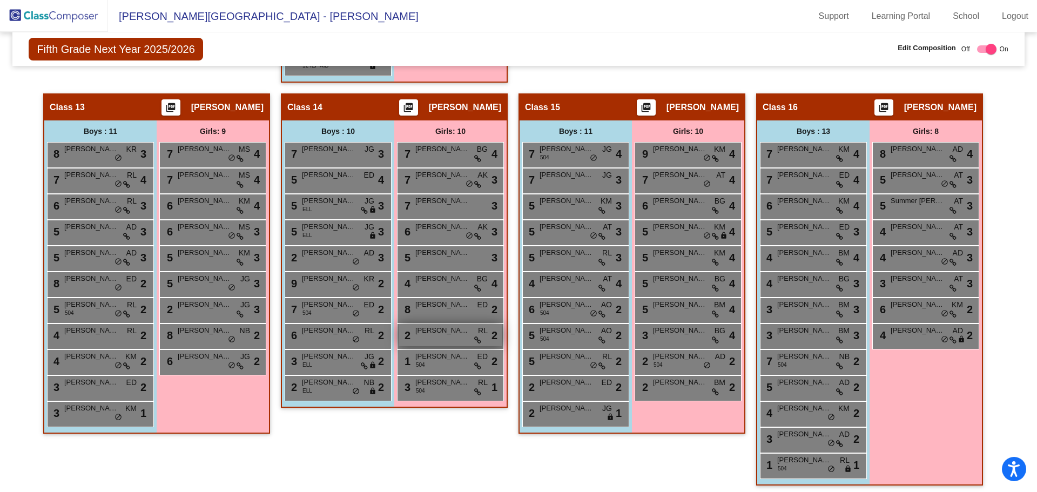
click at [450, 335] on span "[PERSON_NAME]" at bounding box center [442, 330] width 54 height 11
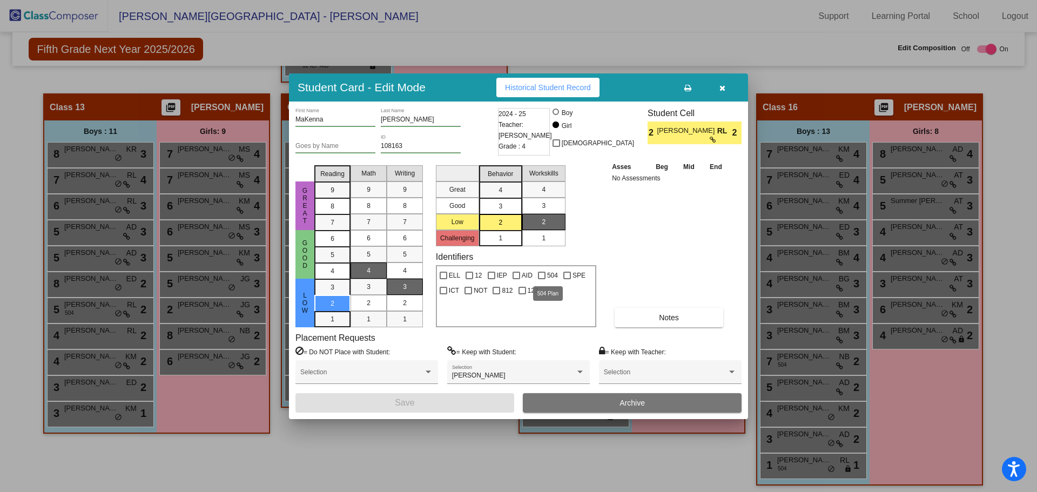
click at [541, 274] on div at bounding box center [542, 276] width 8 height 8
click at [541, 279] on input "504" at bounding box center [541, 279] width 1 height 1
checkbox input "true"
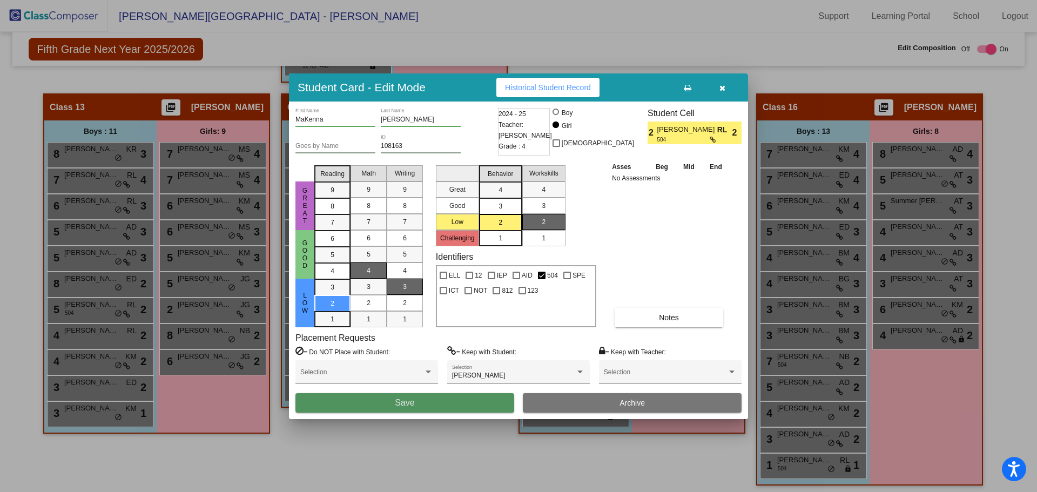
click at [429, 401] on button "Save" at bounding box center [404, 402] width 219 height 19
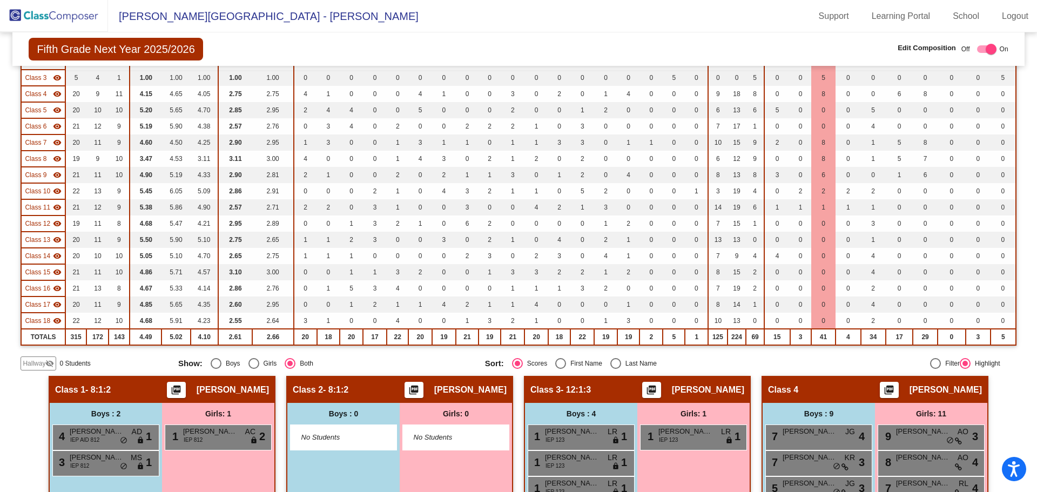
scroll to position [0, 0]
